Goal: Check status: Check status

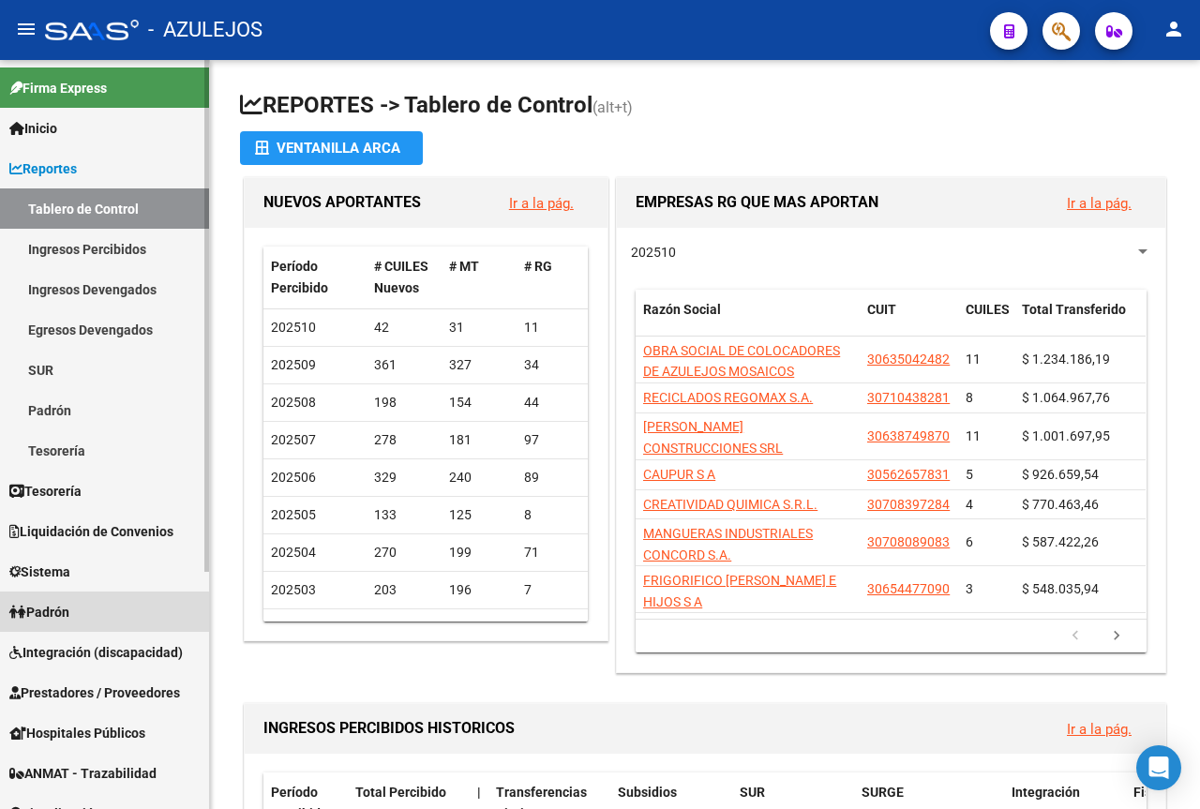
click at [66, 614] on span "Padrón" at bounding box center [39, 612] width 60 height 21
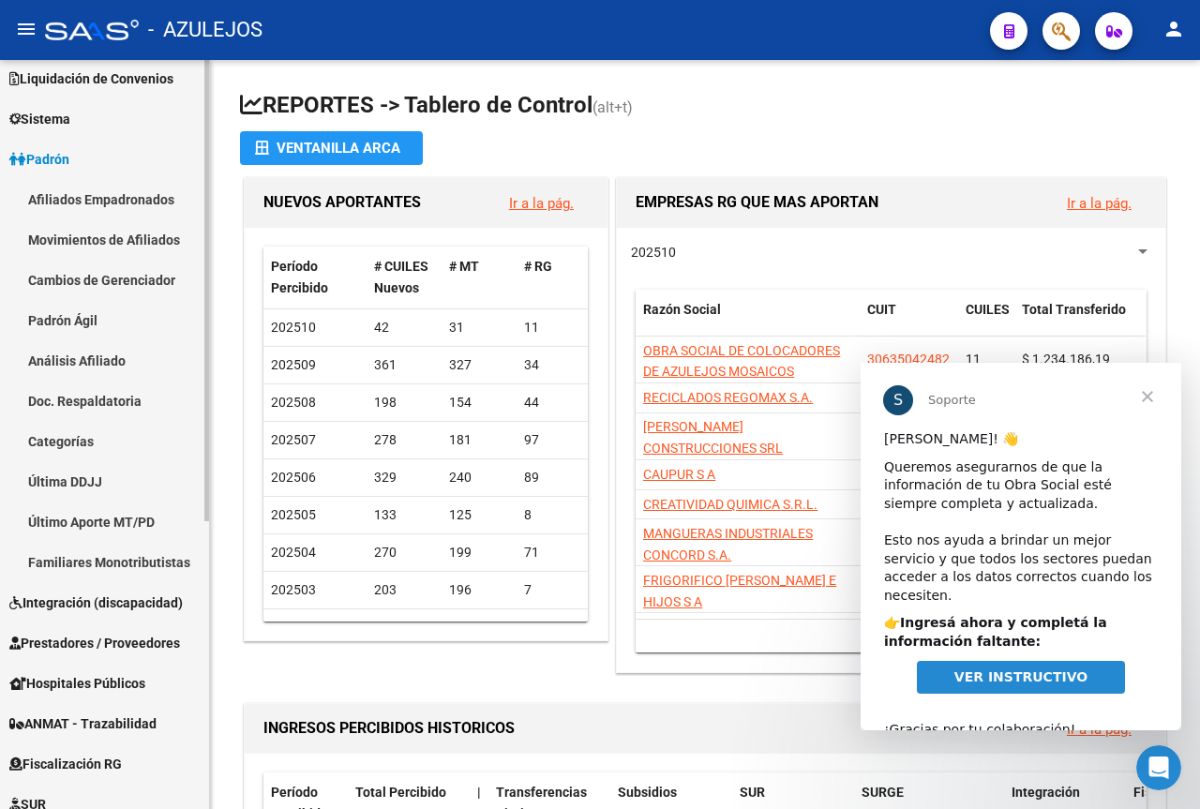
scroll to position [187, 0]
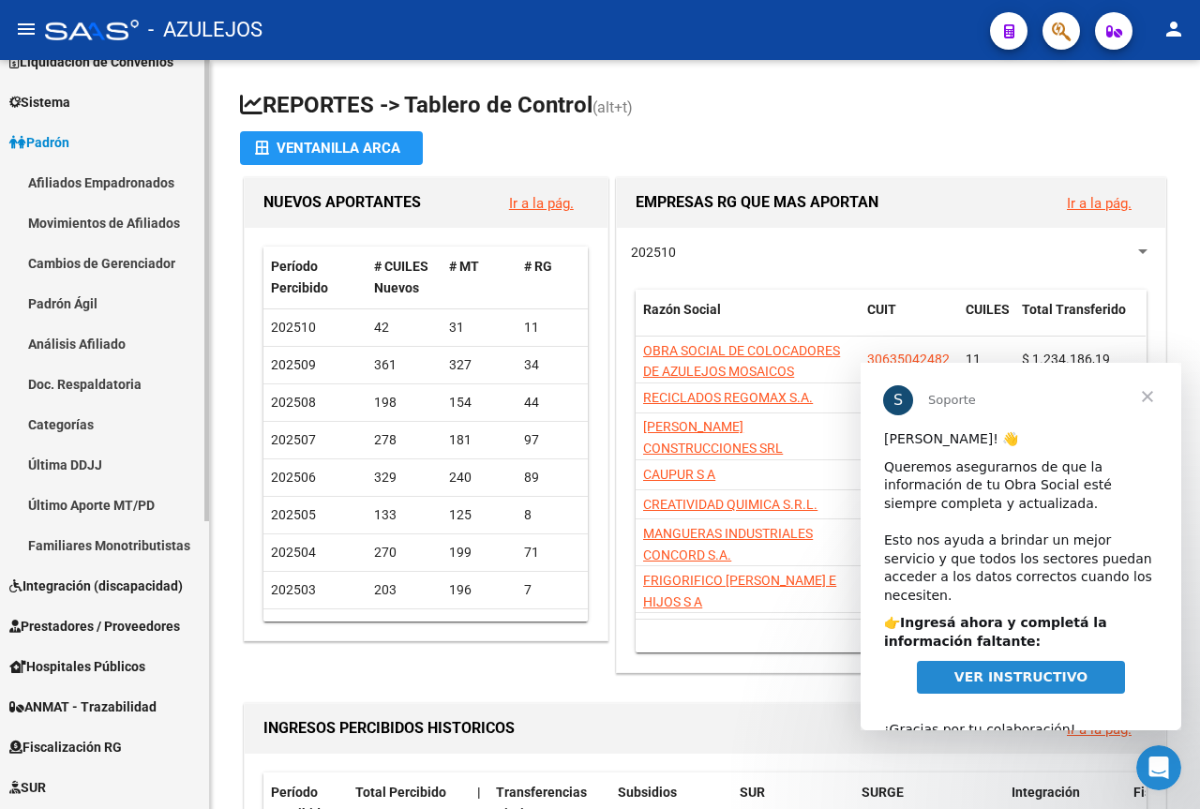
click at [78, 342] on link "Análisis Afiliado" at bounding box center [104, 343] width 209 height 40
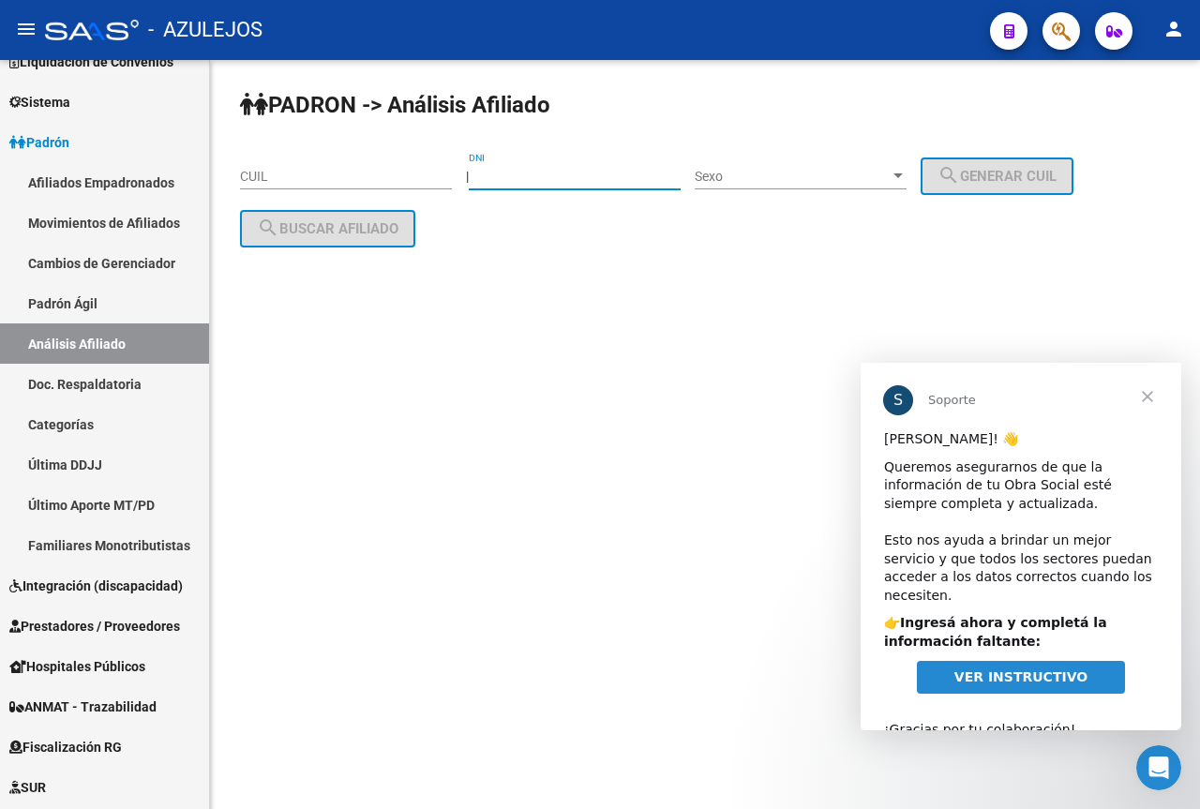
click at [528, 170] on input "DNI" at bounding box center [575, 177] width 212 height 16
type input "38542179"
click at [778, 174] on span "Sexo" at bounding box center [792, 177] width 195 height 16
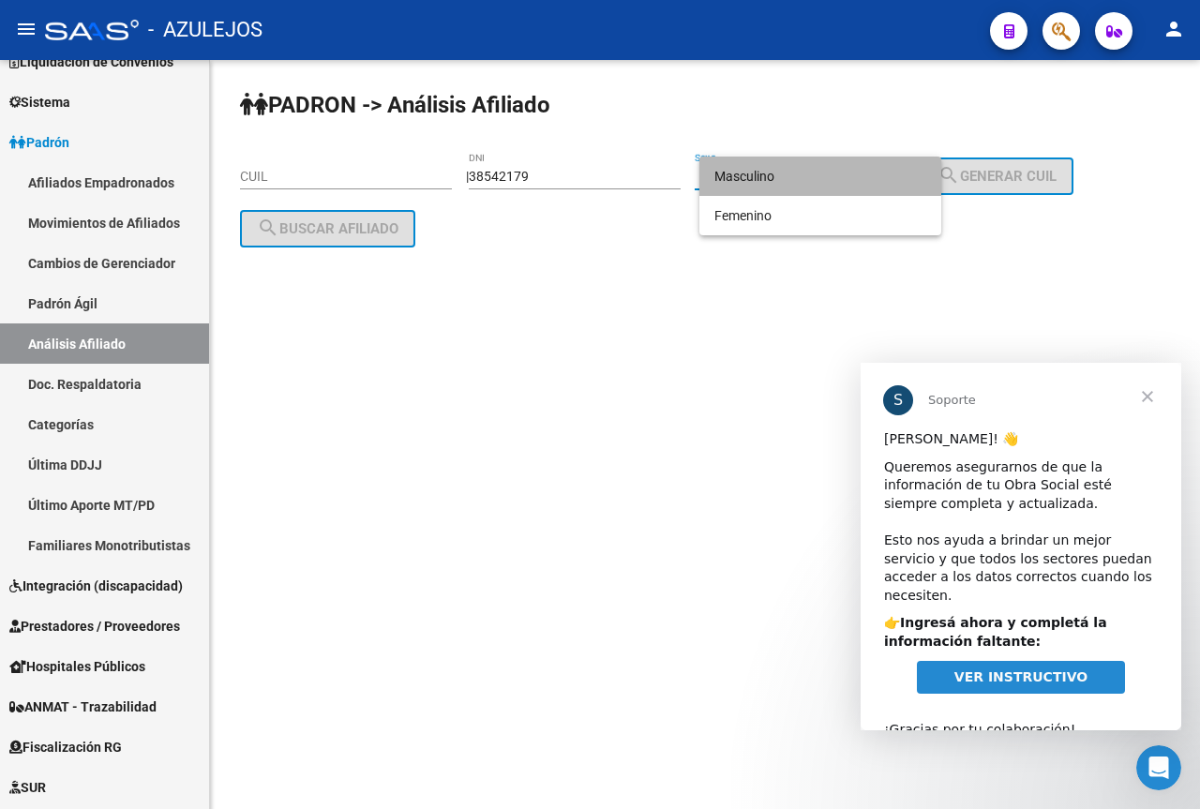
click at [788, 173] on span "Masculino" at bounding box center [820, 176] width 212 height 39
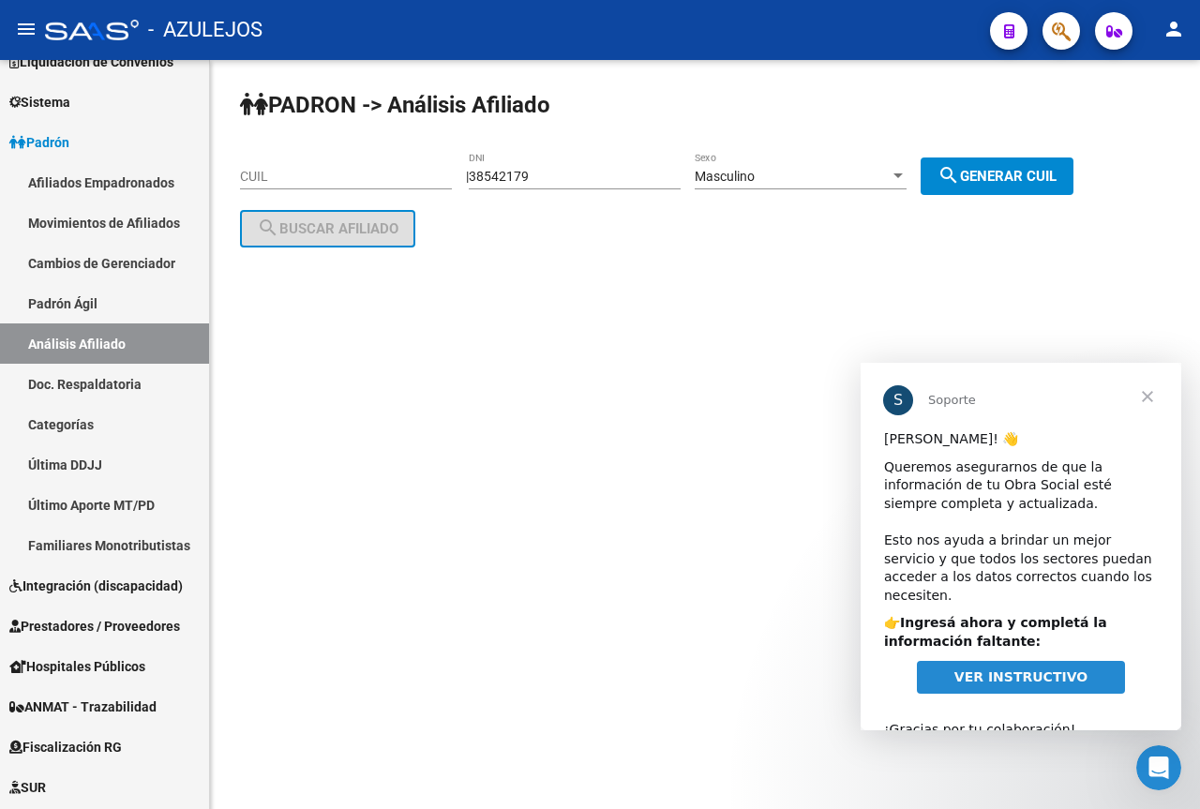
click at [960, 179] on mat-icon "search" at bounding box center [948, 175] width 22 height 22
type input "20-38542179-7"
click at [403, 233] on button "search Buscar afiliado" at bounding box center [327, 228] width 175 height 37
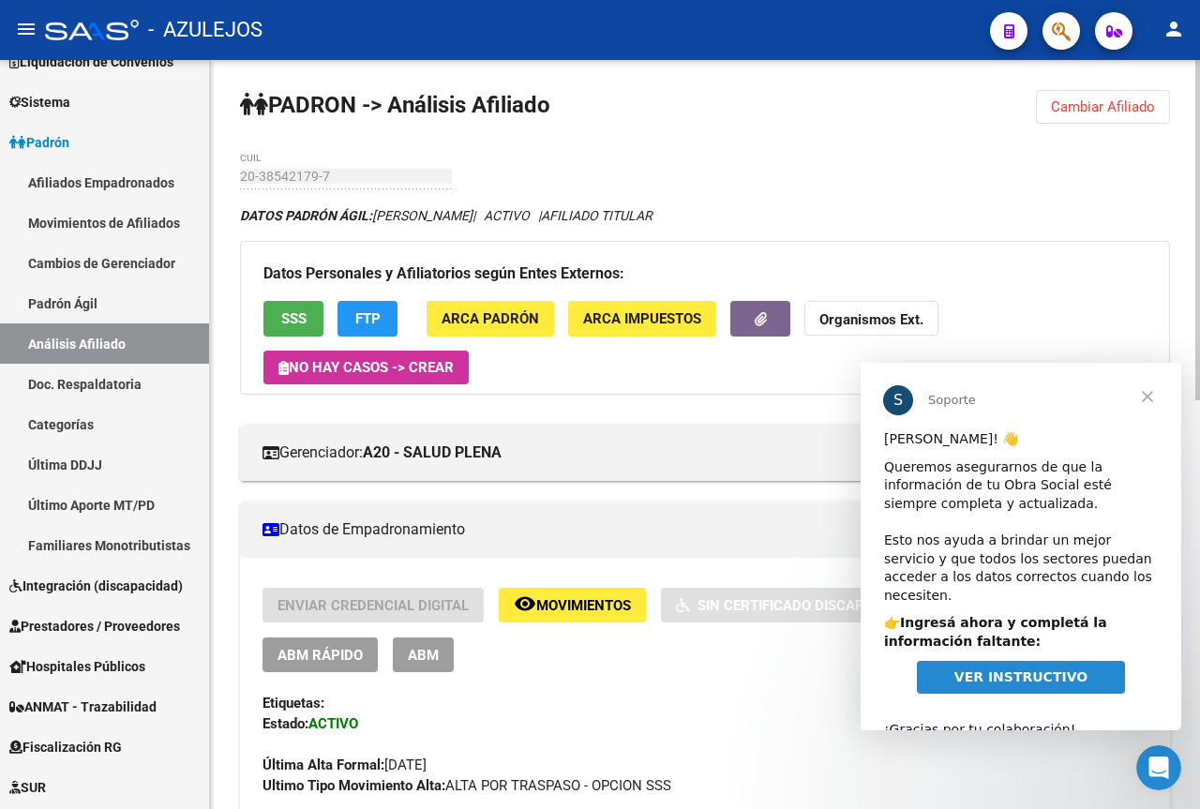
click at [1148, 402] on span "Cerrar" at bounding box center [1147, 396] width 67 height 67
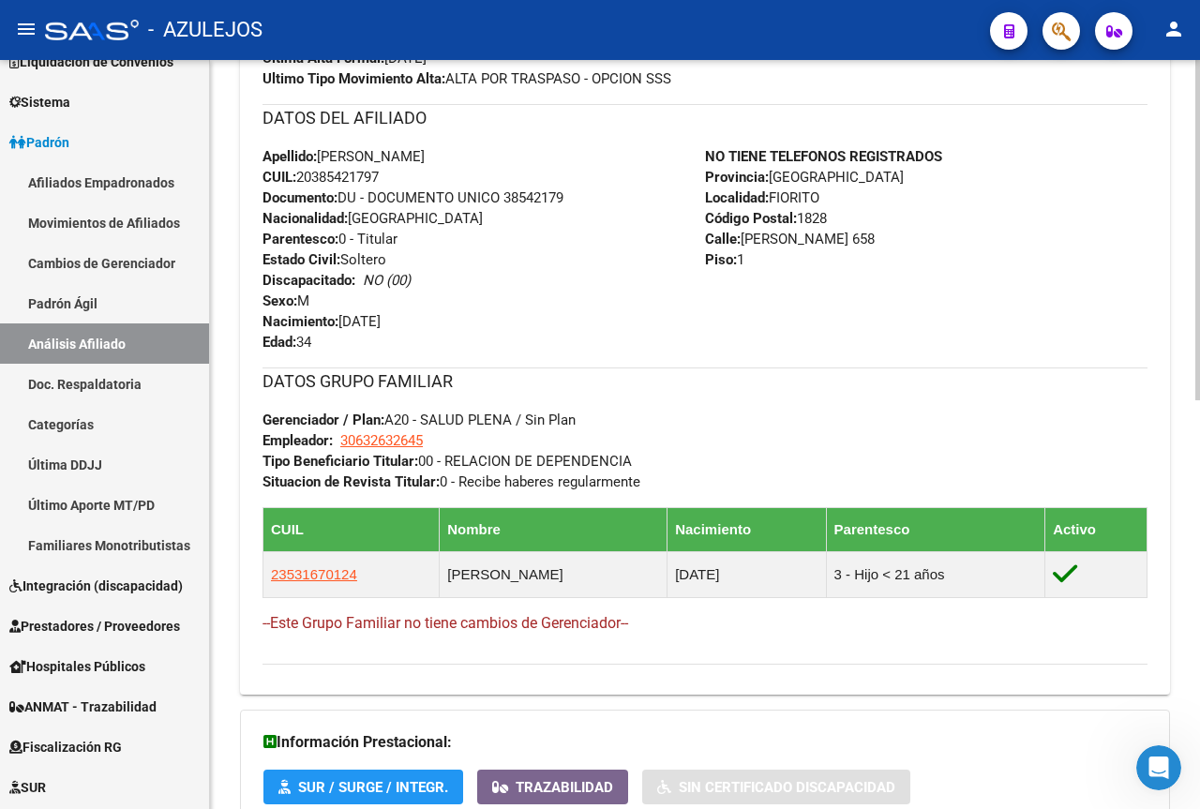
scroll to position [900, 0]
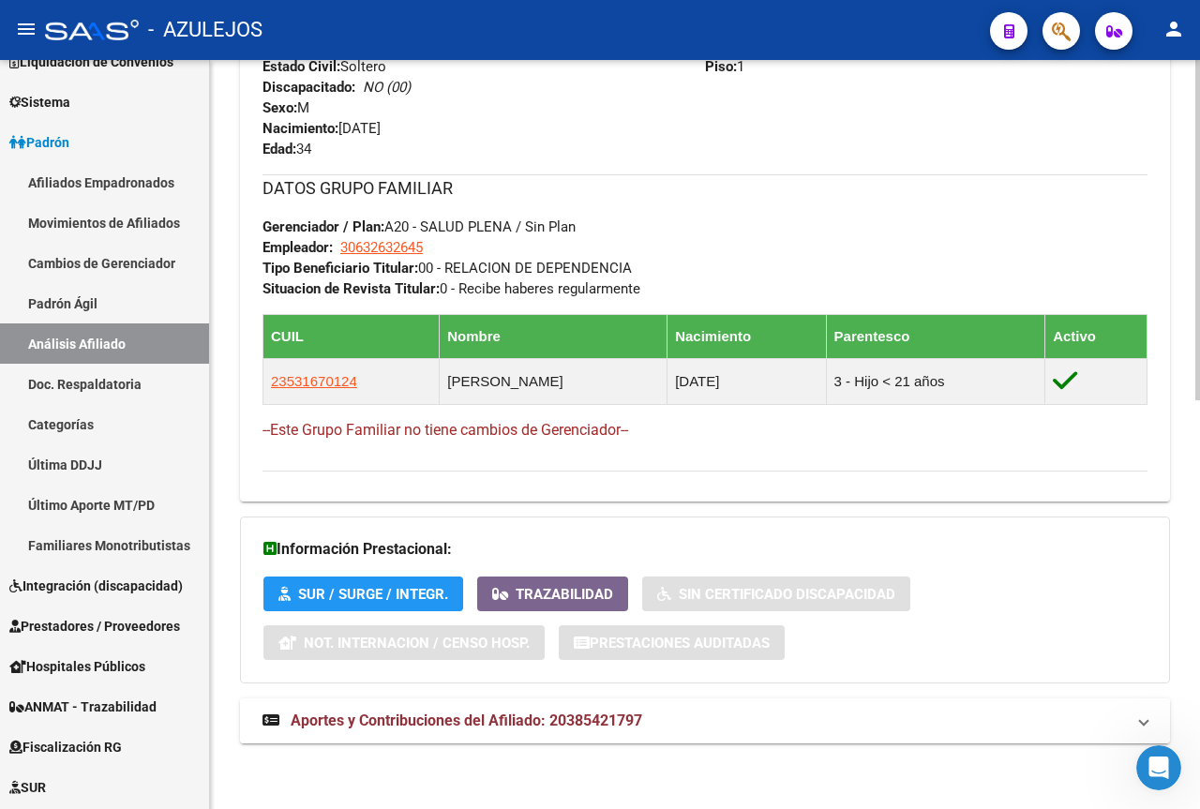
click at [381, 725] on span "Aportes y Contribuciones del Afiliado: 20385421797" at bounding box center [466, 720] width 351 height 18
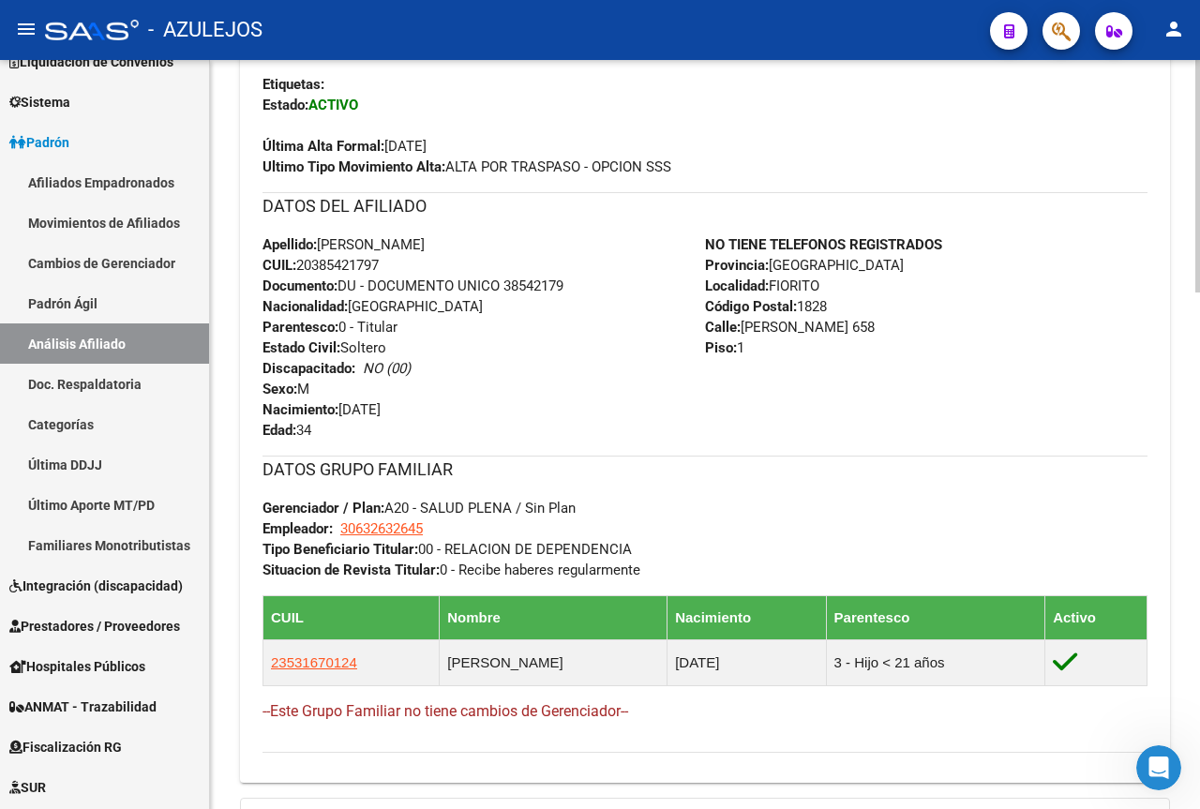
scroll to position [712, 0]
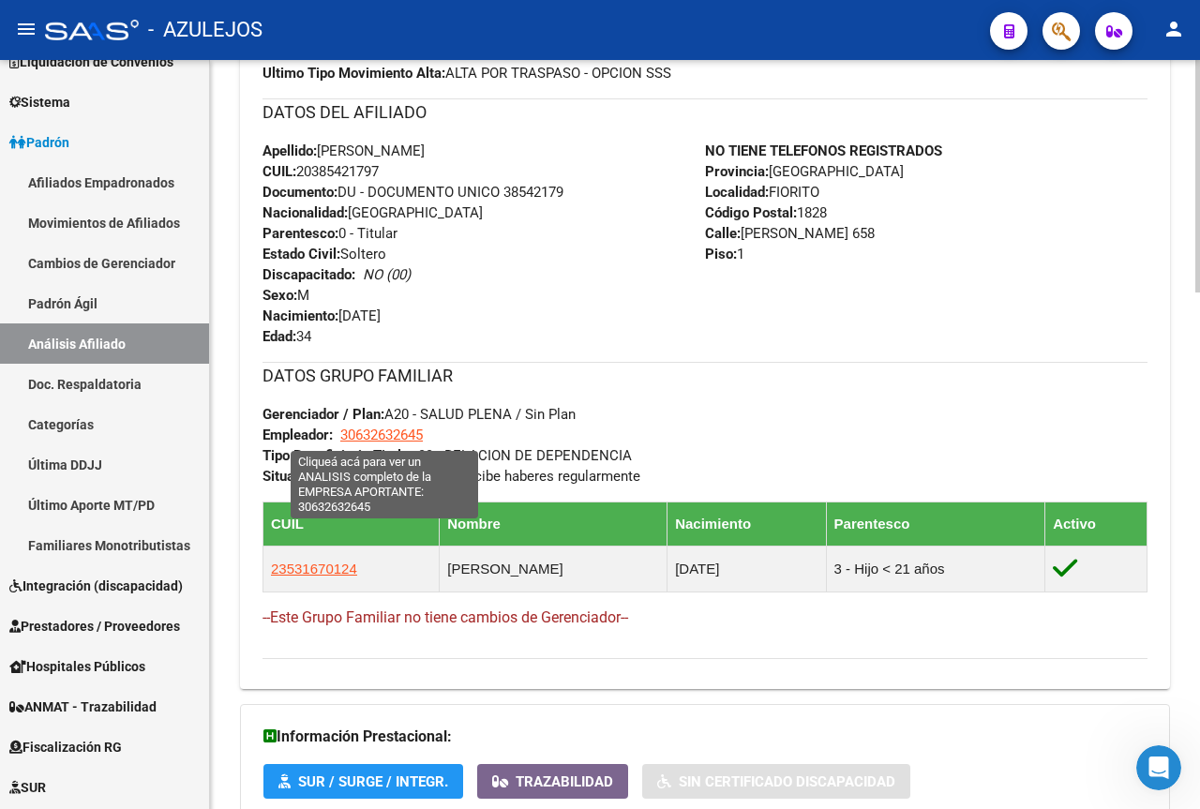
click at [404, 441] on span "30632632645" at bounding box center [381, 434] width 82 height 17
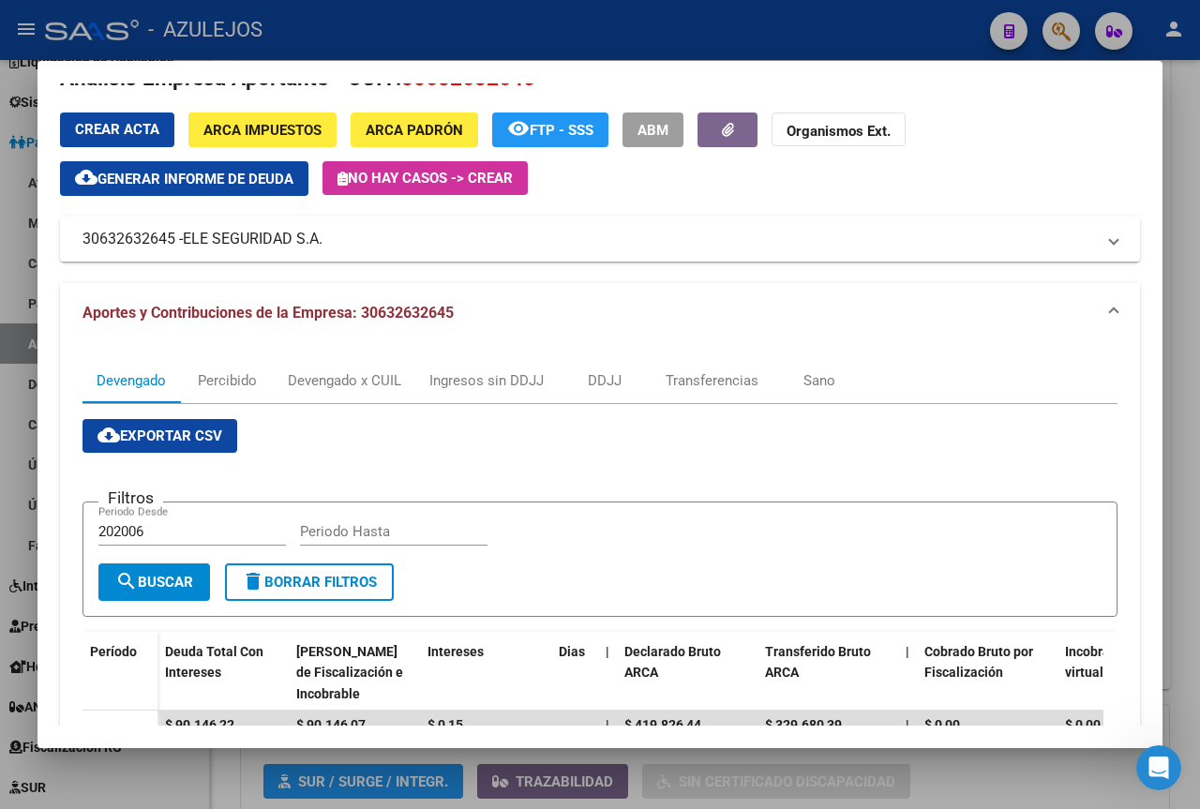
scroll to position [0, 0]
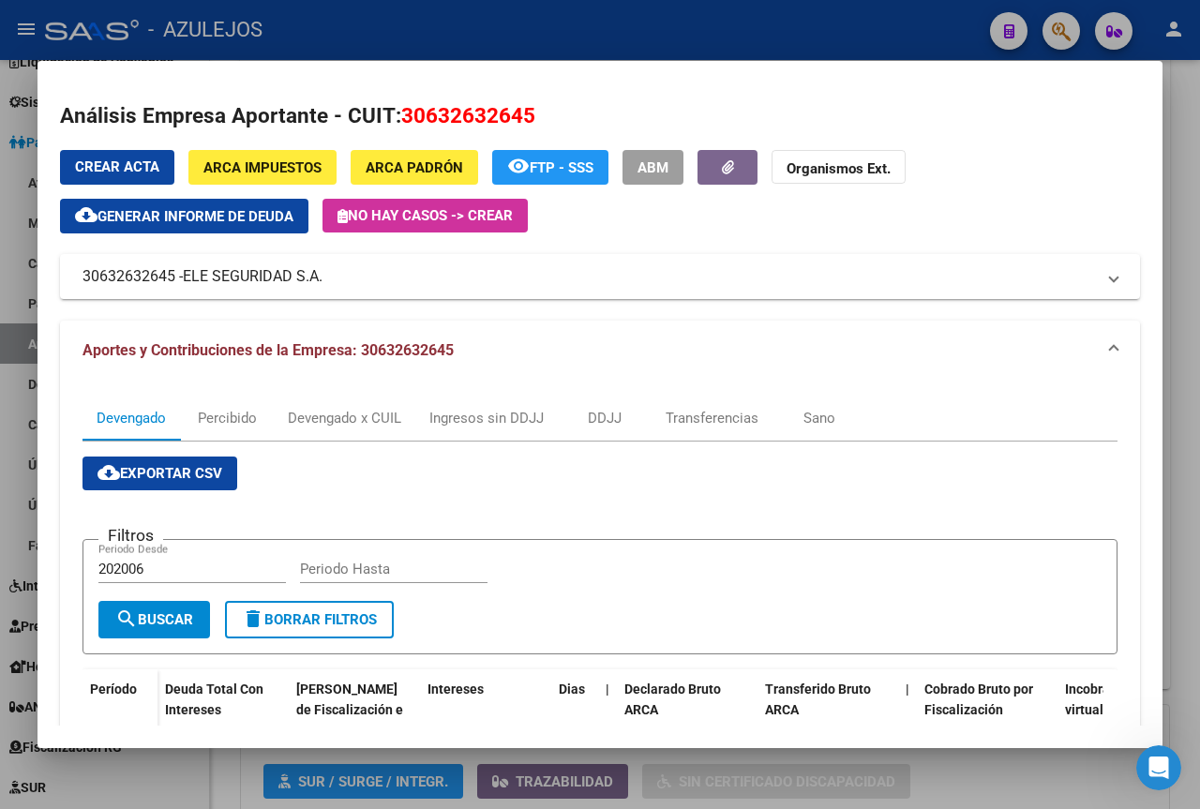
click at [10, 446] on div at bounding box center [600, 404] width 1200 height 809
